Goal: Navigation & Orientation: Find specific page/section

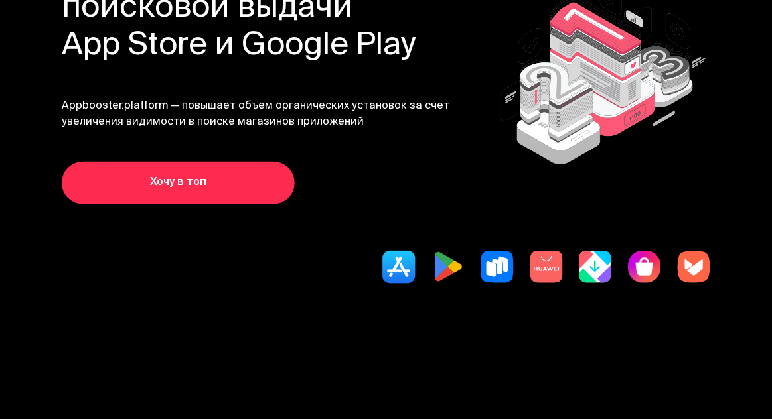
scroll to position [145, 0]
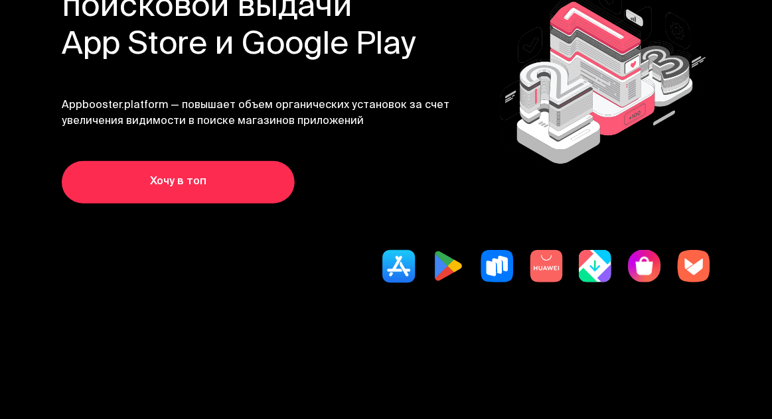
click at [458, 268] on img at bounding box center [447, 266] width 33 height 33
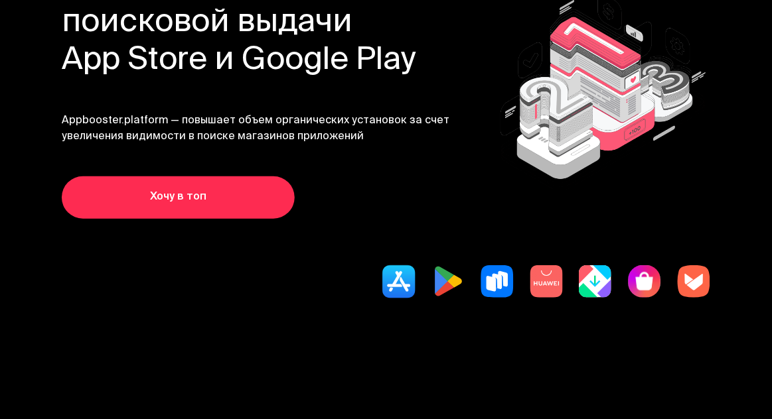
click at [268, 192] on link "Хочу в топ" at bounding box center [178, 197] width 233 height 42
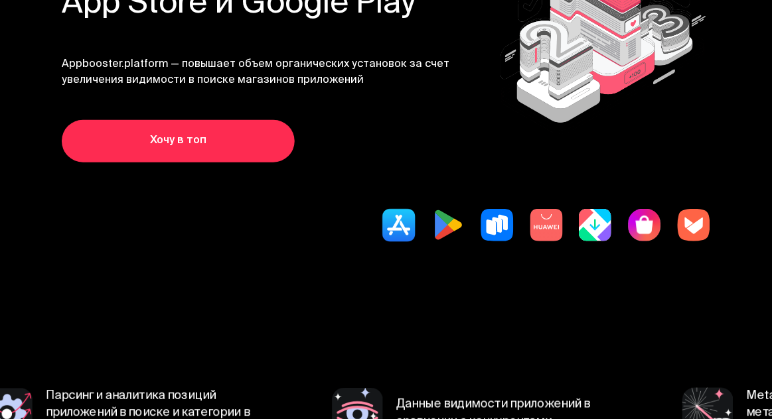
scroll to position [193, 0]
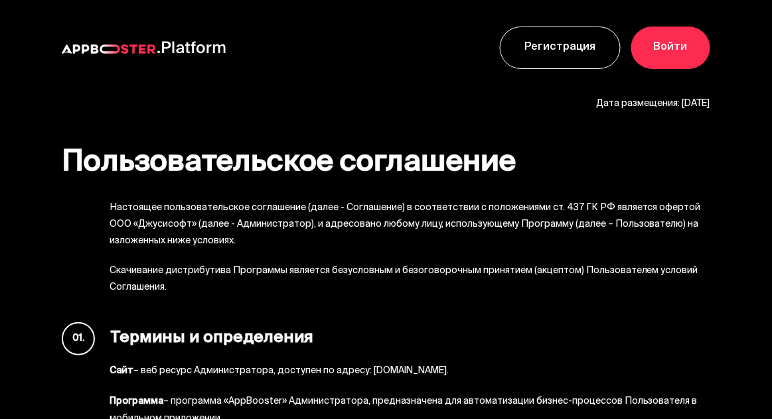
click at [663, 51] on link "Войти" at bounding box center [670, 48] width 79 height 42
